Goal: Download file/media

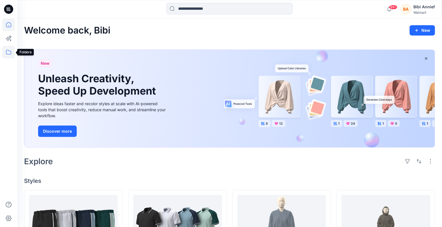
click at [7, 50] on icon at bounding box center [8, 52] width 13 height 13
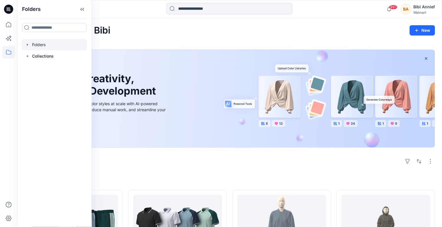
click at [50, 46] on div at bounding box center [54, 44] width 65 height 11
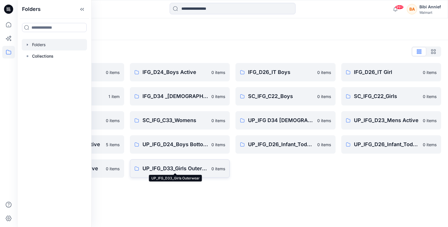
click at [166, 165] on p "UP_IFG_D33_Girls Outerwear" at bounding box center [176, 168] width 66 height 8
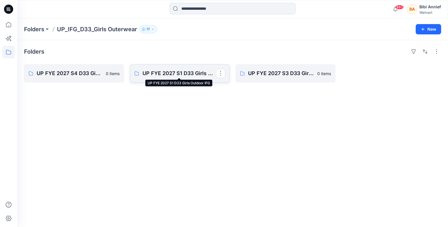
click at [182, 72] on p "UP FYE 2027 S1 D33 Girls Outdoor IFG" at bounding box center [180, 73] width 74 height 8
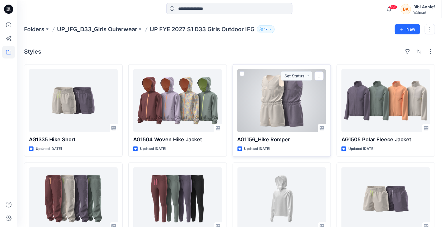
click at [279, 113] on div at bounding box center [281, 100] width 89 height 63
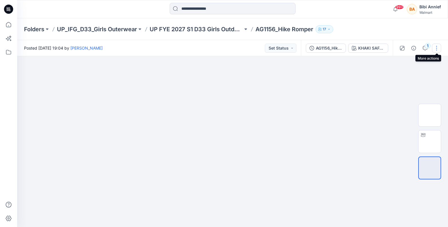
click at [439, 49] on button "button" at bounding box center [436, 48] width 9 height 9
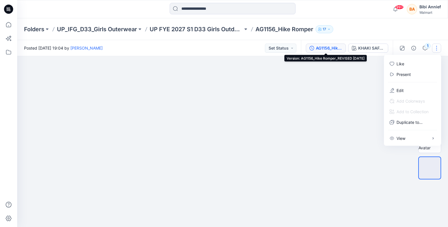
click at [325, 48] on div "AG1156_Hike Romper_REVISED [DATE]" at bounding box center [329, 48] width 26 height 6
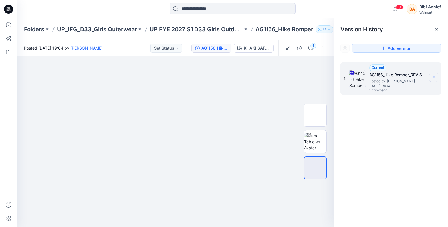
click at [434, 75] on icon at bounding box center [434, 77] width 5 height 5
click at [390, 91] on span "Download Source BW File" at bounding box center [405, 88] width 48 height 7
click at [388, 143] on div "1. Current AG1156_Hike Romper_REVISED [DATE] Posted by: [PERSON_NAME] [DATE] 19…" at bounding box center [391, 145] width 115 height 179
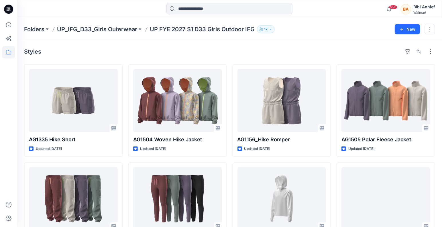
click at [269, 29] on button "17" at bounding box center [266, 29] width 18 height 8
click at [356, 19] on div "Folders UP_IFG_D33_Girls Outerwear UP FYE 2027 S1 D33 Girls Outdoor IFG 17 Fold…" at bounding box center [229, 29] width 425 height 22
click at [270, 29] on icon "button" at bounding box center [270, 28] width 3 height 3
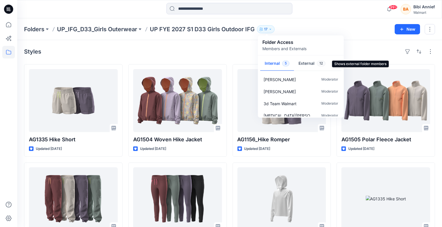
click at [303, 63] on button "External 12" at bounding box center [312, 64] width 36 height 15
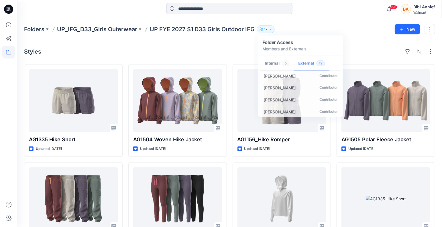
click at [349, 7] on div "99+ Notifications [PERSON_NAME] has updated AW Mens Tennis Shorts w/ Inner Shor…" at bounding box center [229, 9] width 424 height 13
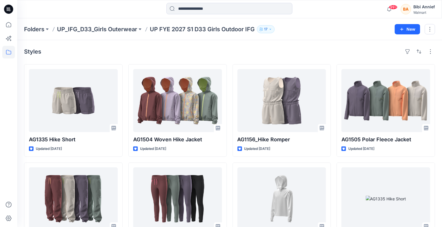
click at [275, 27] on div "Folders UP_IFG_D33_Girls Outerwear UP FYE 2027 S1 D33 Girls Outdoor IFG 17 Fold…" at bounding box center [207, 29] width 366 height 8
click at [267, 27] on p "17" at bounding box center [265, 29] width 3 height 6
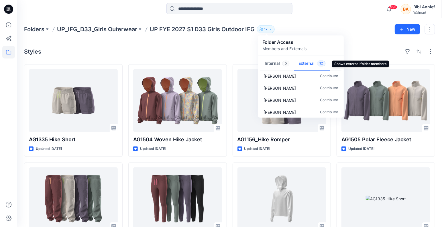
click at [308, 61] on button "External 12" at bounding box center [312, 64] width 36 height 15
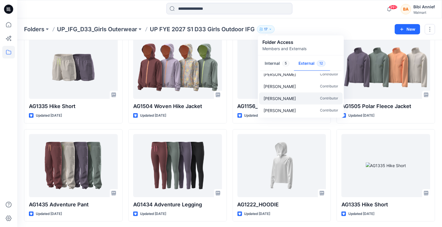
scroll to position [43, 0]
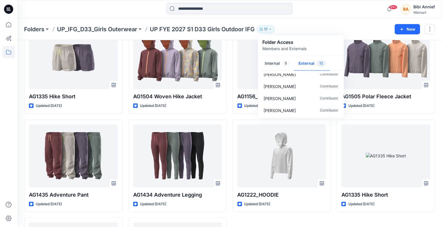
click at [271, 29] on icon "button" at bounding box center [270, 28] width 3 height 3
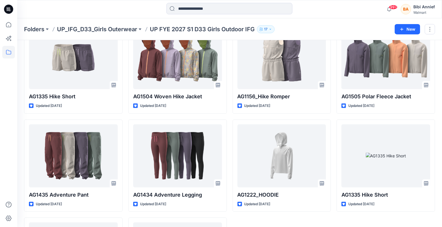
click at [268, 30] on button "17" at bounding box center [266, 29] width 18 height 8
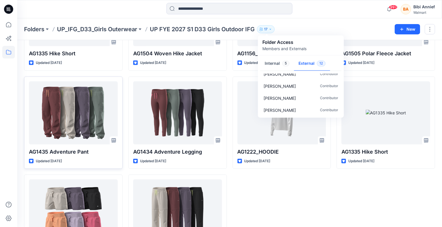
scroll to position [0, 0]
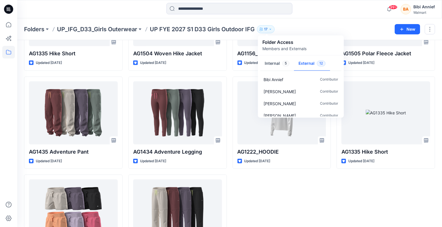
click at [195, 30] on p "UP FYE 2027 S1 D33 Girls Outdoor IFG" at bounding box center [202, 29] width 105 height 8
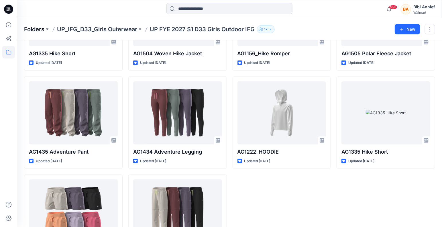
click at [25, 25] on p "Folders" at bounding box center [34, 29] width 20 height 8
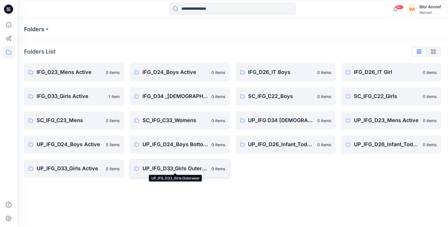
click at [196, 169] on p "UP_IFG_D33_Girls Outerwear" at bounding box center [176, 168] width 66 height 8
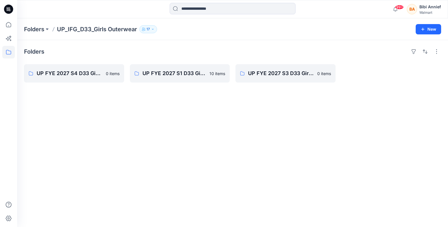
click at [181, 29] on div "Folders UP_IFG_D33_Girls Outerwear 17" at bounding box center [210, 29] width 373 height 8
click at [156, 29] on button "17" at bounding box center [148, 29] width 18 height 8
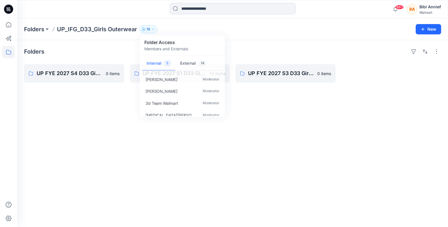
drag, startPoint x: 325, startPoint y: 161, endPoint x: 243, endPoint y: 124, distance: 90.5
click at [319, 156] on div "Folders UP FYE 2027 S4 D33 Girls Outdoor IFG 0 items UP FYE 2027 S1 D33 Girls O…" at bounding box center [232, 133] width 431 height 187
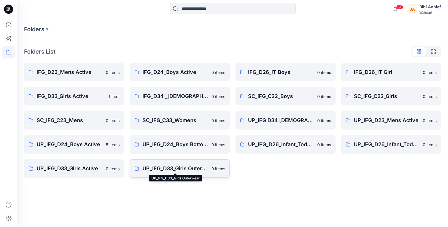
click at [168, 165] on p "UP_IFG_D33_Girls Outerwear" at bounding box center [176, 168] width 66 height 8
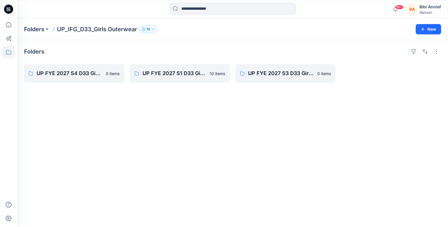
click at [155, 28] on icon "button" at bounding box center [152, 28] width 3 height 3
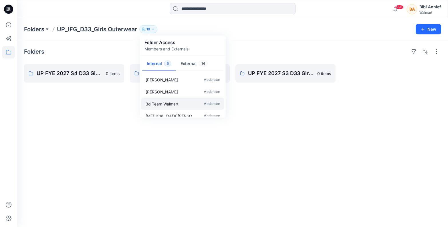
click at [223, 98] on div "3d Team Walmart Moderator" at bounding box center [183, 104] width 84 height 12
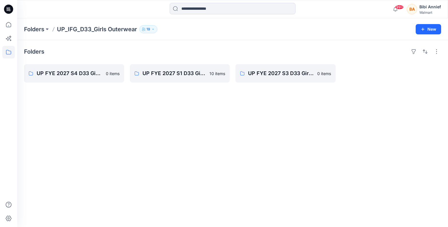
click at [157, 26] on div "Folders UP_IFG_D33_Girls Outerwear 19" at bounding box center [210, 29] width 373 height 8
click at [155, 29] on icon "button" at bounding box center [152, 28] width 3 height 3
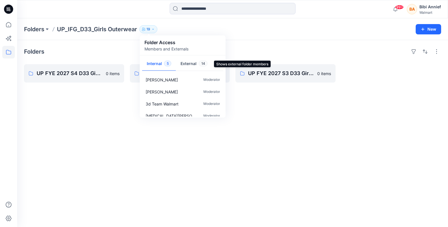
click at [180, 61] on button "External 14" at bounding box center [194, 64] width 36 height 15
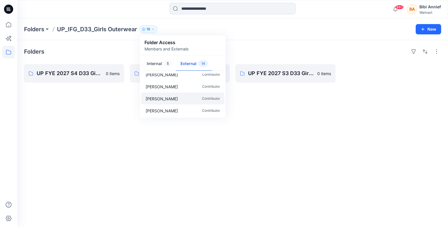
scroll to position [82, 0]
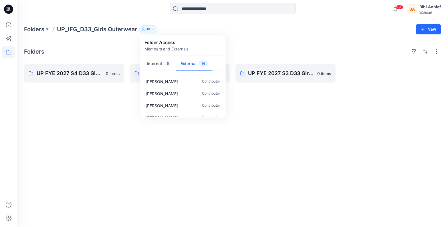
drag, startPoint x: 358, startPoint y: 139, endPoint x: 355, endPoint y: 140, distance: 3.3
click at [358, 139] on div "Folders UP FYE 2027 S4 D33 Girls Outdoor IFG 0 items UP FYE 2027 S1 D33 Girls O…" at bounding box center [232, 133] width 431 height 187
